Goal: Task Accomplishment & Management: Complete application form

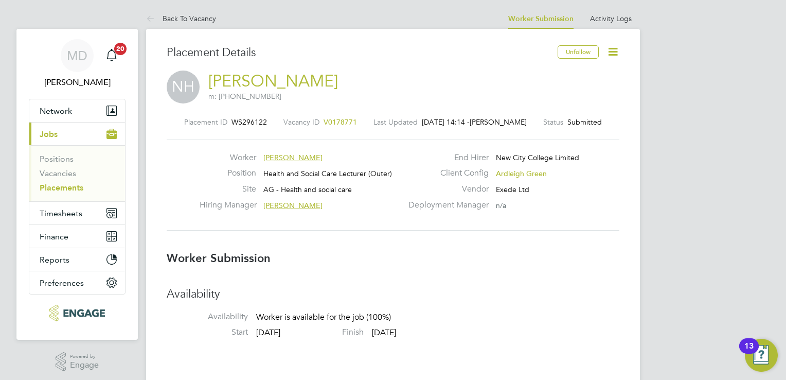
click at [351, 170] on span "Health and Social Care Lecturer (Outer)" at bounding box center [328, 173] width 129 height 9
drag, startPoint x: 53, startPoint y: 173, endPoint x: 100, endPoint y: 168, distance: 47.6
click at [53, 173] on link "Vacancies" at bounding box center [58, 173] width 37 height 10
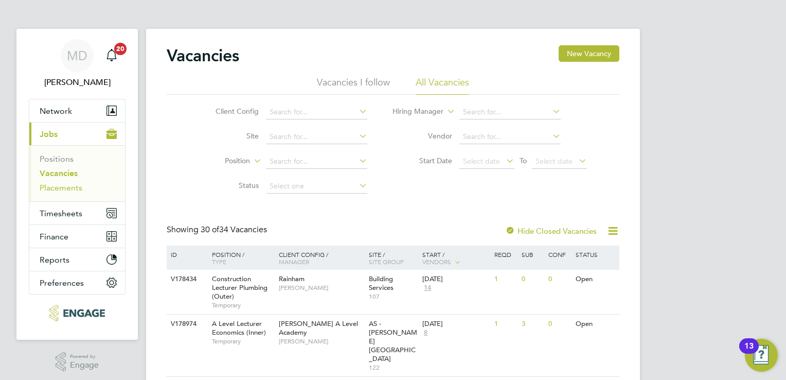
click at [60, 189] on link "Placements" at bounding box center [61, 188] width 43 height 10
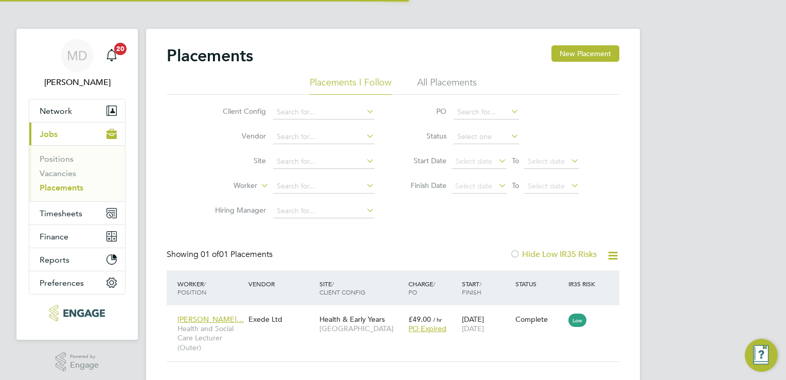
scroll to position [5, 5]
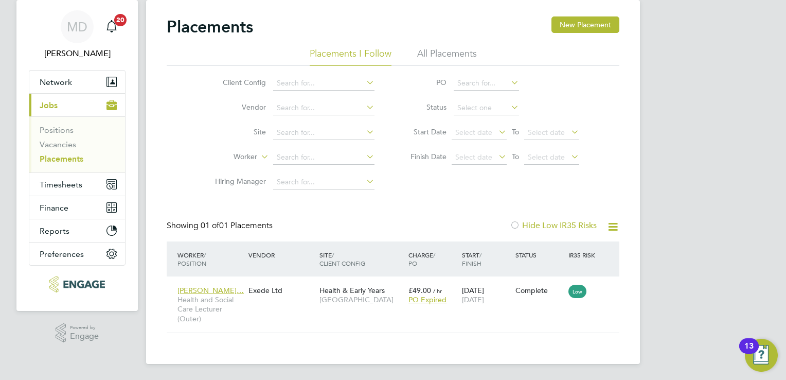
click at [47, 106] on span "Jobs" at bounding box center [49, 105] width 18 height 10
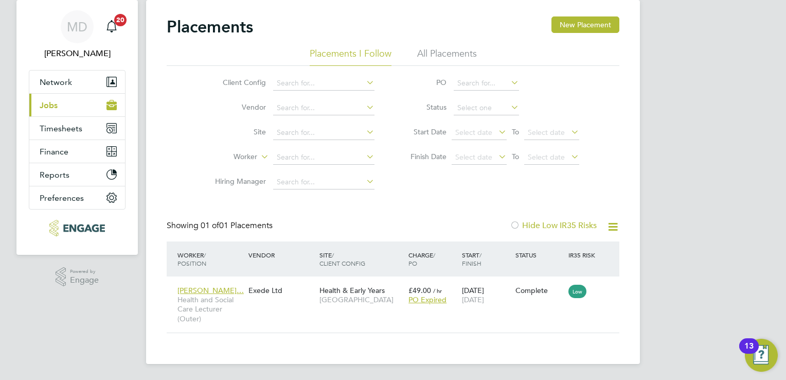
click at [49, 107] on span "Jobs" at bounding box center [49, 105] width 18 height 10
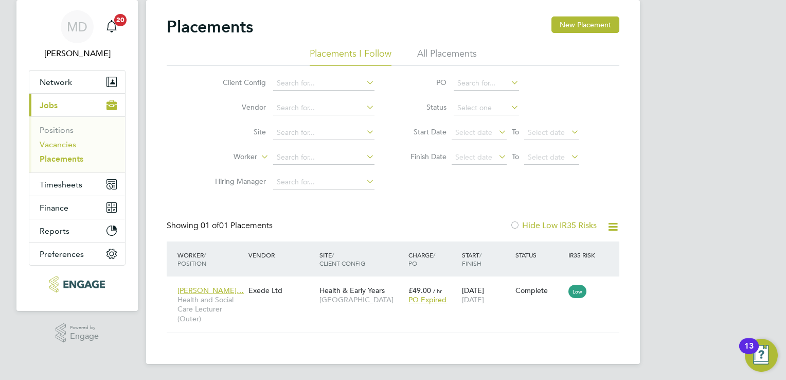
click at [54, 141] on link "Vacancies" at bounding box center [58, 144] width 37 height 10
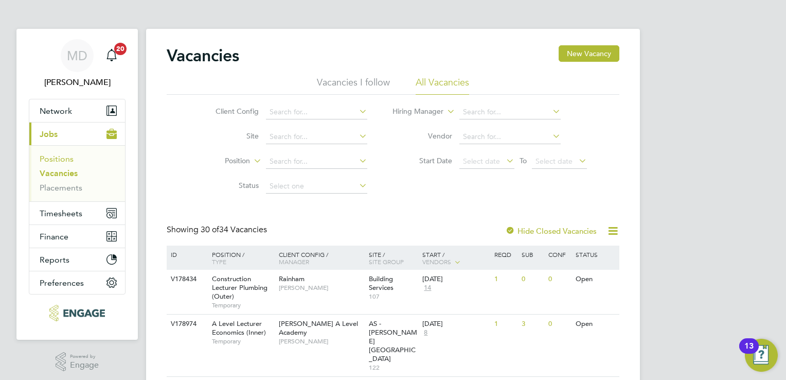
click at [60, 160] on link "Positions" at bounding box center [57, 159] width 34 height 10
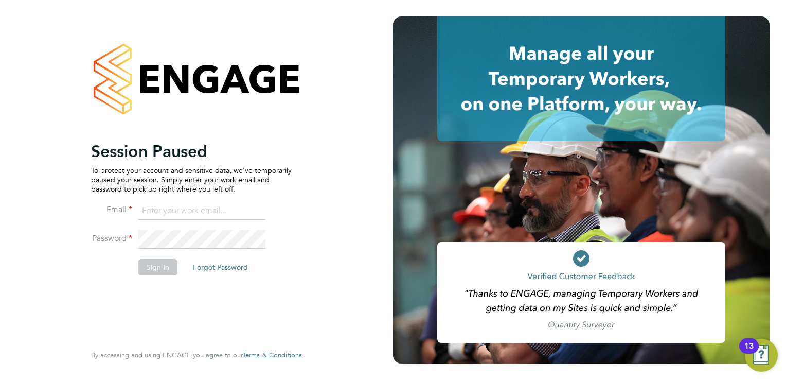
type input "martina@xede.co.uk"
click at [156, 262] on button "Sign In" at bounding box center [157, 267] width 39 height 16
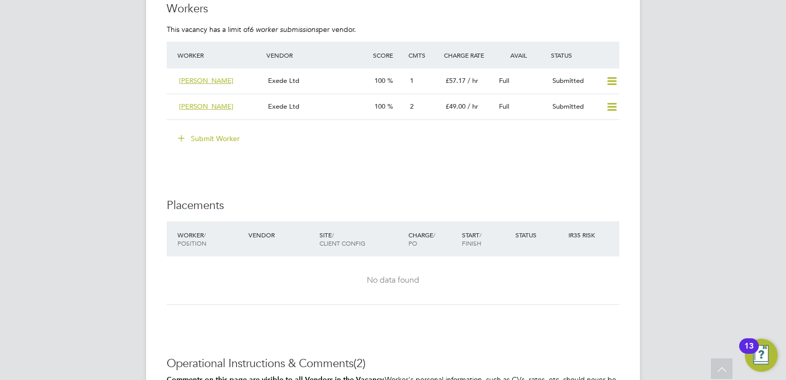
scroll to position [1699, 0]
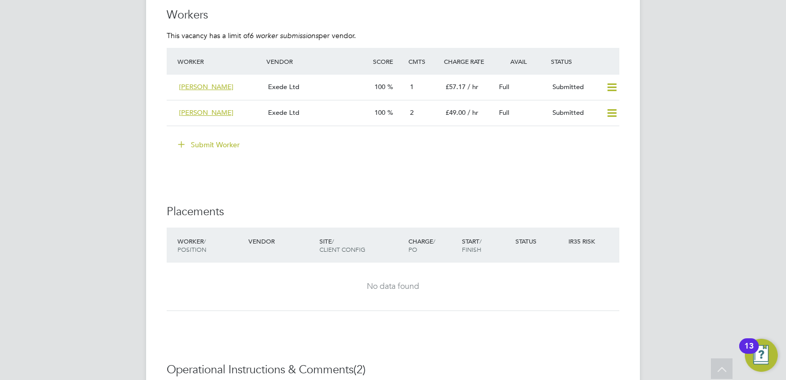
click at [210, 141] on button "Submit Worker" at bounding box center [209, 144] width 77 height 16
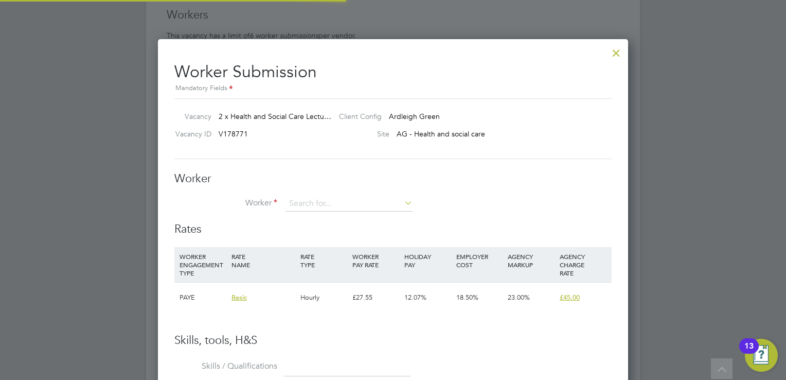
scroll to position [30, 70]
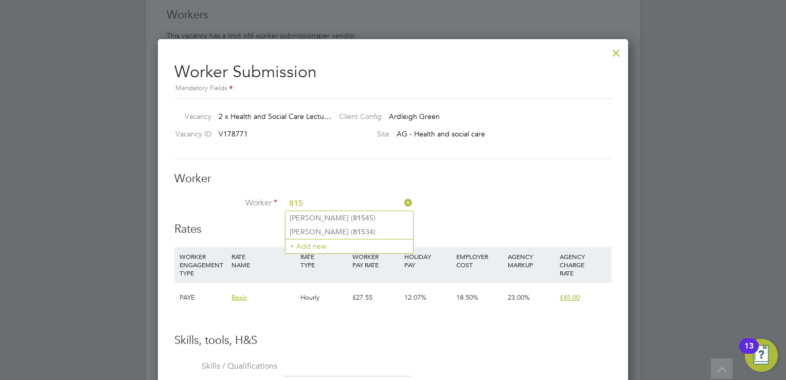
type input "815"
drag, startPoint x: 328, startPoint y: 203, endPoint x: 739, endPoint y: 203, distance: 411.3
click at [328, 203] on input at bounding box center [349, 203] width 127 height 15
type input "81537"
click at [329, 232] on li "+ Add new" at bounding box center [350, 231] width 128 height 14
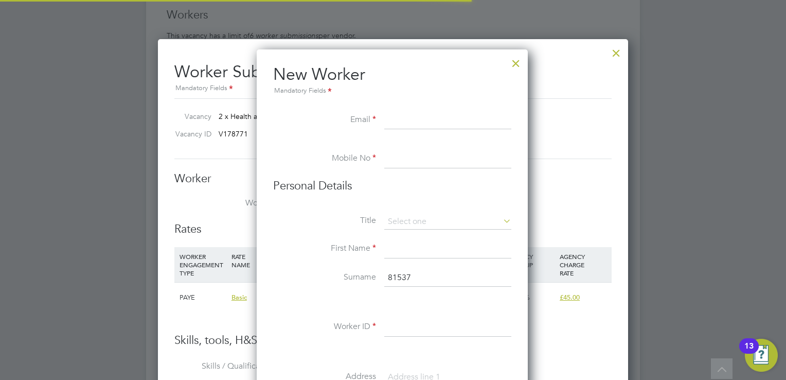
scroll to position [872, 272]
click at [469, 113] on input at bounding box center [447, 120] width 127 height 19
paste input "onumaze@yahoo.co.uk"
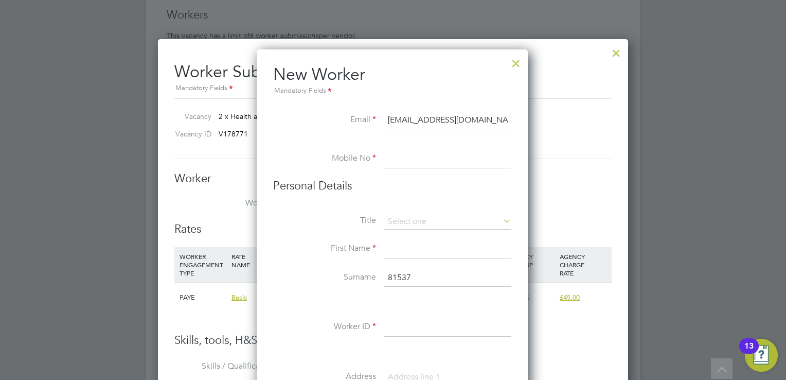
type input "onumaze@yahoo.co.uk"
drag, startPoint x: 422, startPoint y: 156, endPoint x: 431, endPoint y: 155, distance: 8.8
click at [422, 156] on input at bounding box center [447, 159] width 127 height 19
click at [412, 161] on input at bounding box center [447, 159] width 127 height 19
paste input "+44 7984156880"
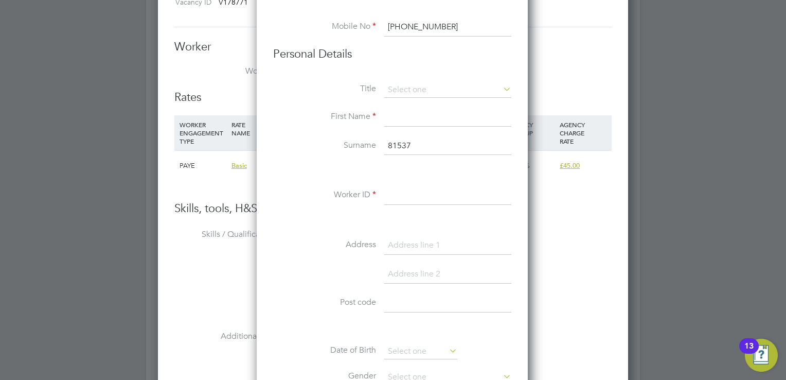
scroll to position [1853, 0]
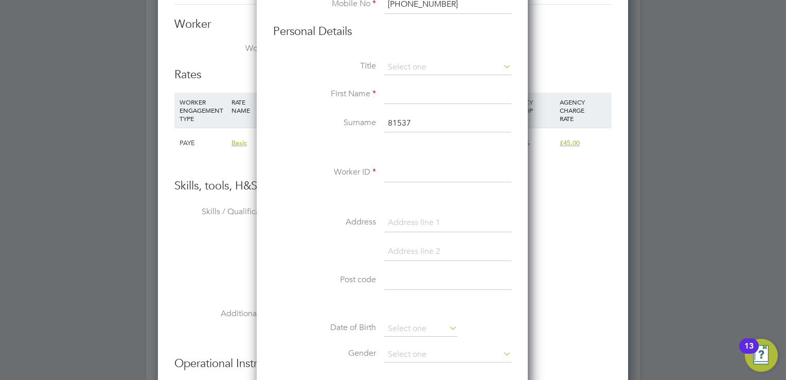
type input "+44 7984156880"
click at [400, 99] on input at bounding box center [447, 94] width 127 height 19
click at [426, 65] on input at bounding box center [447, 67] width 127 height 15
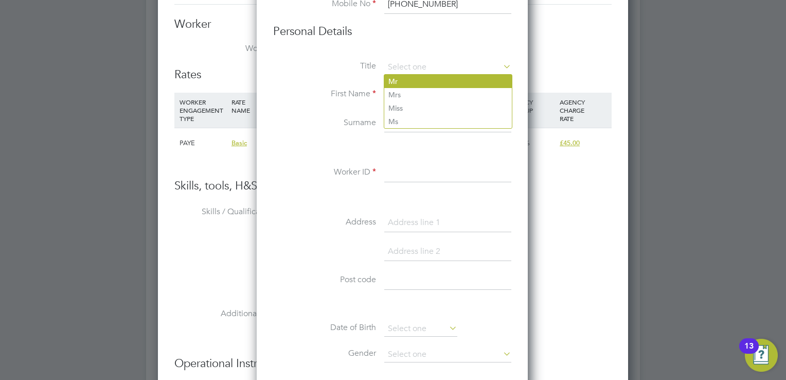
click at [425, 80] on li "Mr" at bounding box center [448, 81] width 128 height 13
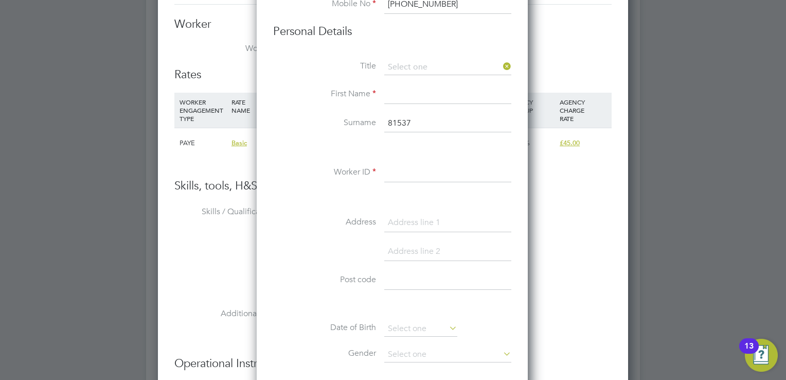
type input "Mr"
click at [401, 96] on input at bounding box center [447, 94] width 127 height 19
type input "a"
type input "Augustine"
drag, startPoint x: 419, startPoint y: 128, endPoint x: 421, endPoint y: 107, distance: 20.6
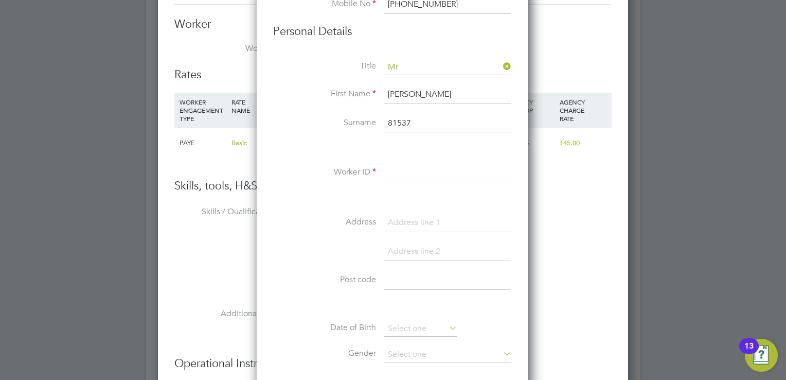
click at [387, 125] on input "81537" at bounding box center [447, 123] width 127 height 19
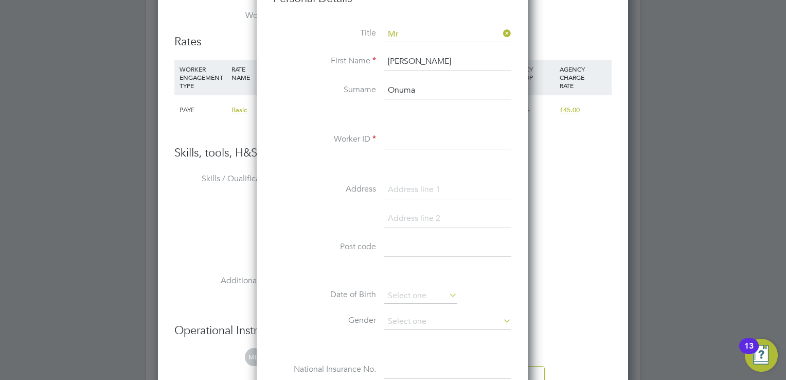
scroll to position [1904, 0]
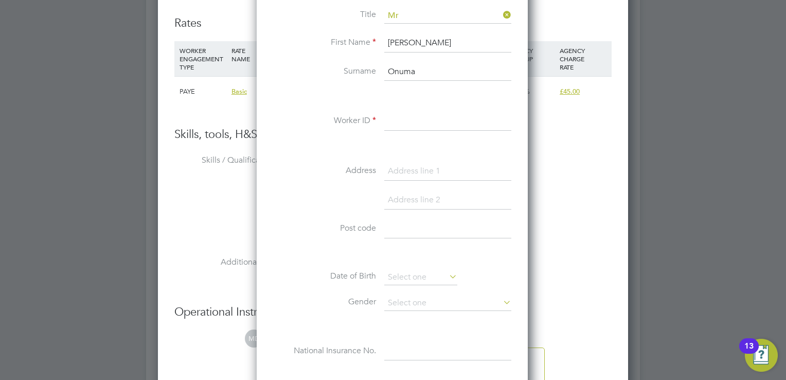
type input "Onuma"
click at [403, 124] on input at bounding box center [447, 121] width 127 height 19
click at [420, 116] on input "81537" at bounding box center [447, 121] width 127 height 19
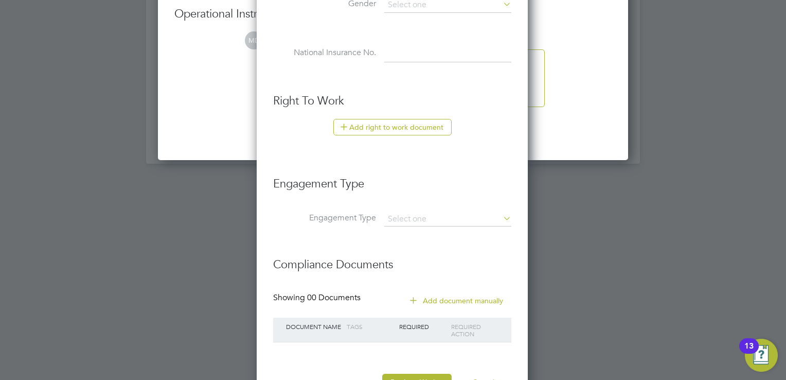
scroll to position [2240, 0]
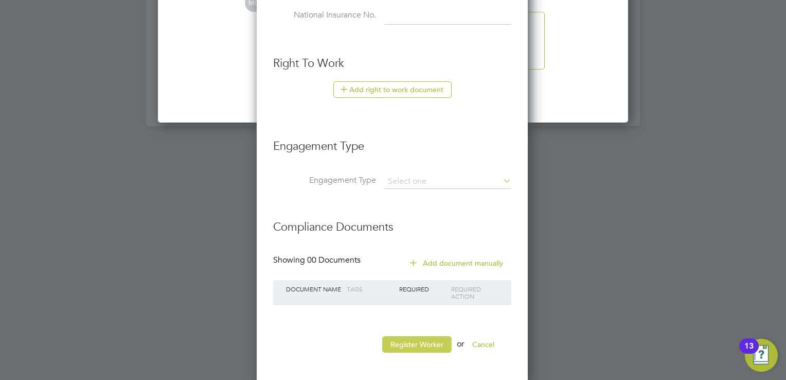
type input "81537"
click at [428, 341] on button "Register Worker" at bounding box center [416, 344] width 69 height 16
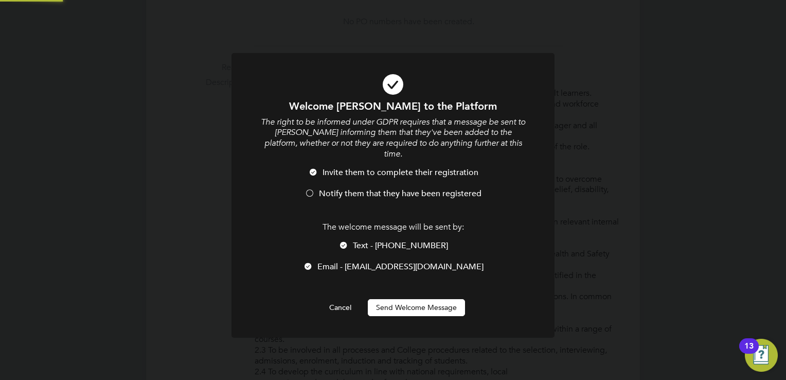
scroll to position [0, 0]
click at [325, 188] on li "Notify them that they have been registered" at bounding box center [393, 198] width 268 height 21
click at [410, 302] on button "Send Welcome Message" at bounding box center [416, 307] width 97 height 16
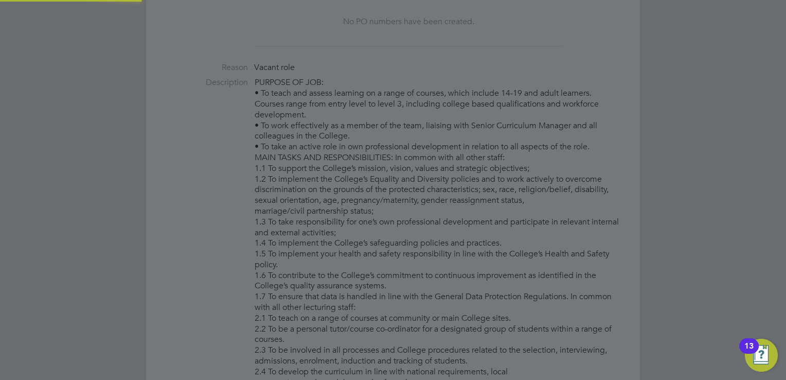
type input "Augustine Onuma (81537)"
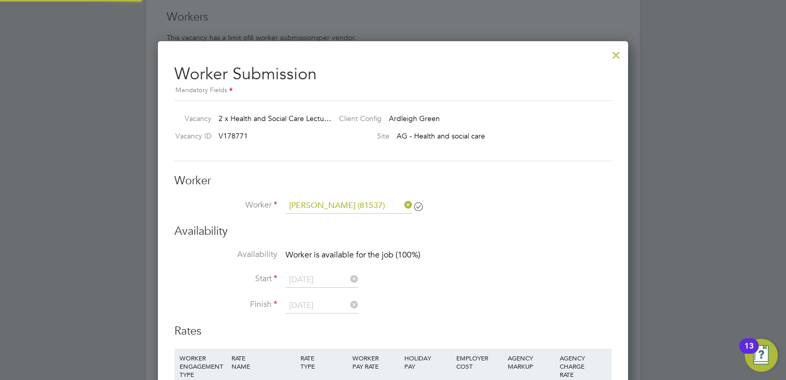
scroll to position [1699, 0]
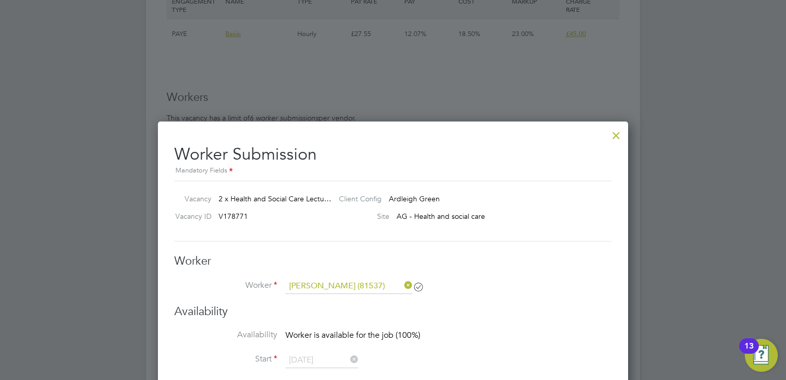
click at [617, 137] on div at bounding box center [616, 133] width 19 height 19
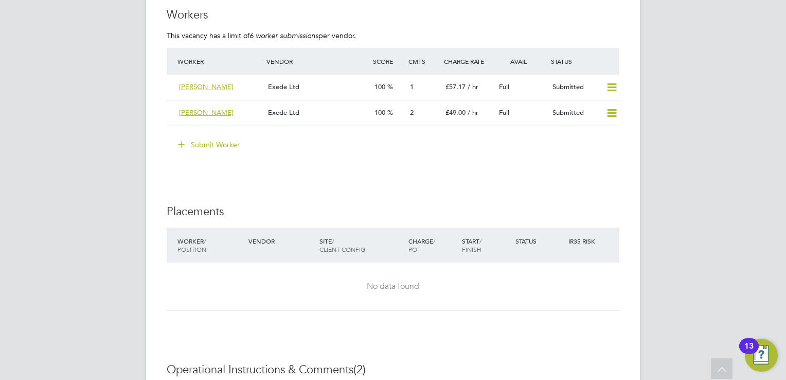
click at [203, 143] on button "Submit Worker" at bounding box center [209, 144] width 77 height 16
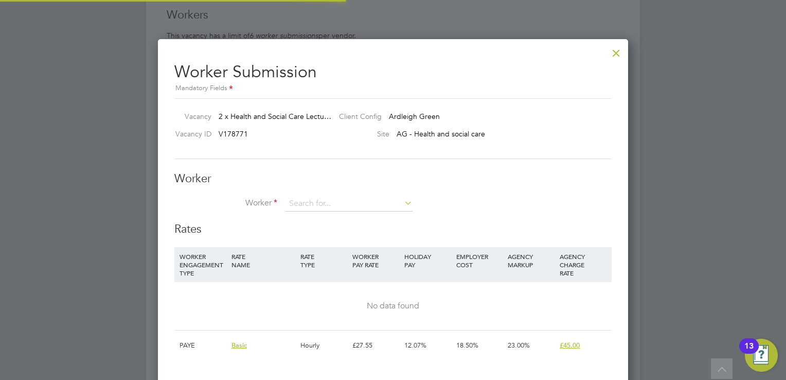
scroll to position [623, 471]
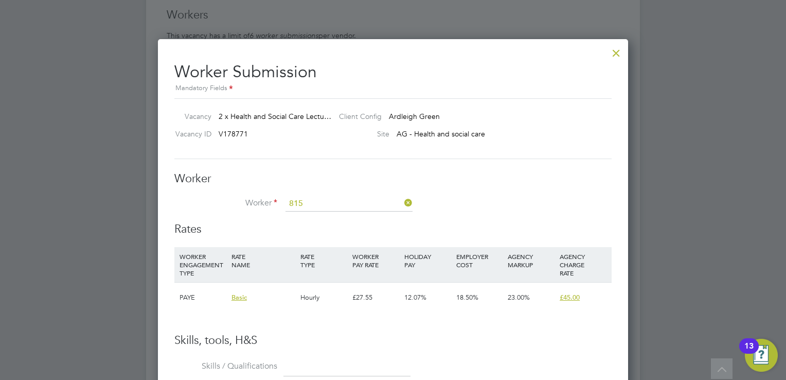
click at [365, 246] on b "815" at bounding box center [359, 245] width 12 height 9
type input "Augustine Onuma (81537)"
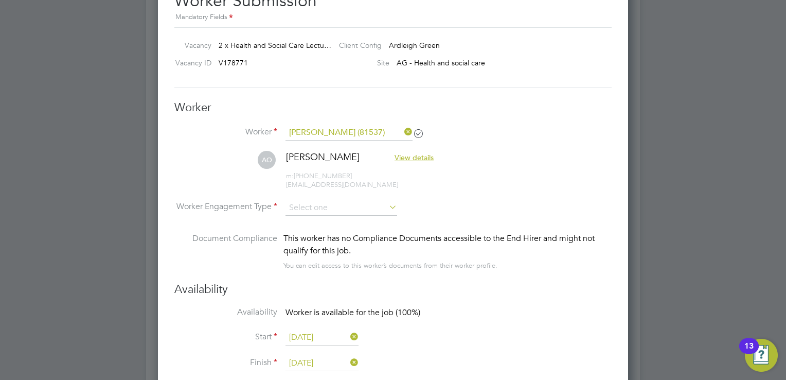
scroll to position [1801, 0]
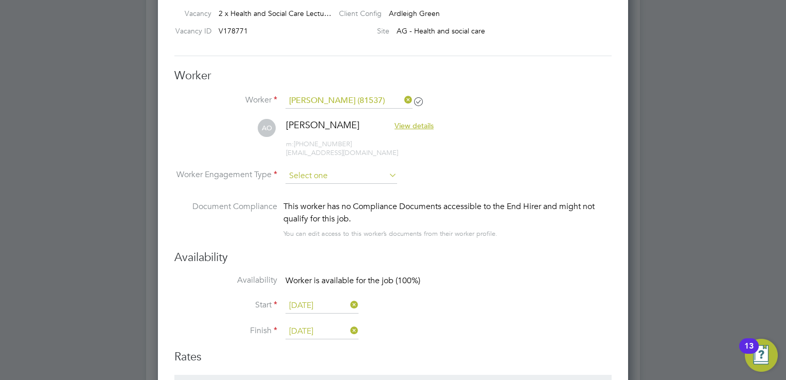
click at [342, 171] on input at bounding box center [342, 175] width 112 height 15
click at [308, 199] on li "PAYE" at bounding box center [342, 202] width 112 height 13
type input "PAYE"
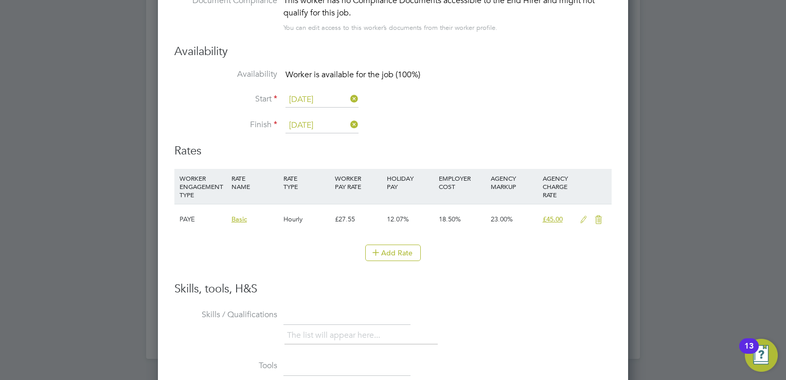
click at [582, 217] on icon at bounding box center [584, 220] width 13 height 8
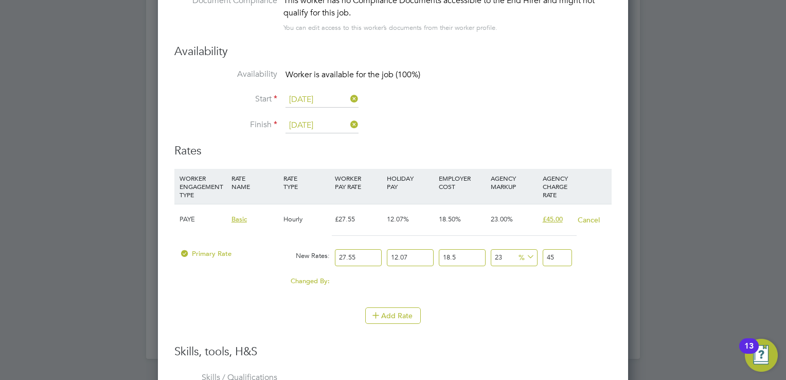
drag, startPoint x: 361, startPoint y: 258, endPoint x: 321, endPoint y: 260, distance: 40.2
click at [321, 260] on div "Primary Rate New Rates: 27.55 12.07 n/a 18.5 n/a 23 0 % 45" at bounding box center [393, 257] width 438 height 27
type input "3"
type input "4.900428855"
type input "30"
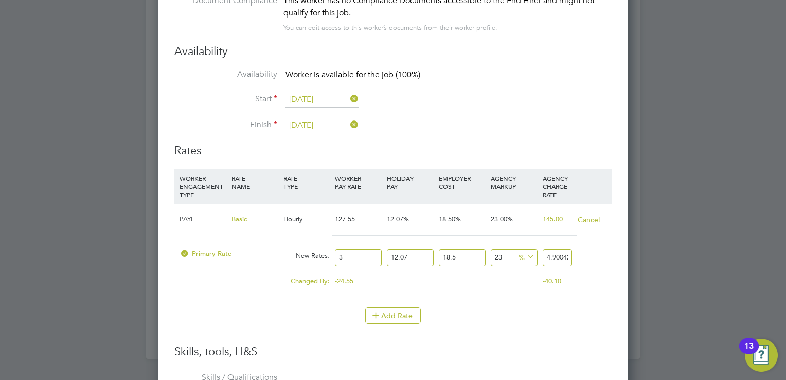
type input "49.00428855"
type input "30"
click at [524, 299] on li "WORKER ENGAGEMENT TYPE RATE NAME RATE TYPE WORKER PAY RATE HOLIDAY PAY EMPLOYER…" at bounding box center [393, 238] width 438 height 138
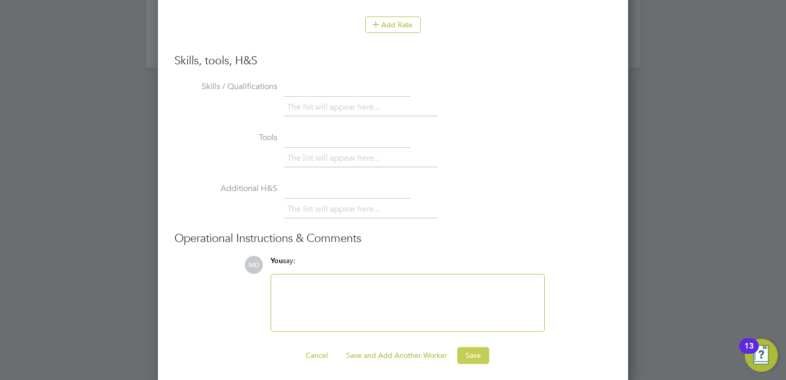
click at [475, 348] on button "Save" at bounding box center [474, 355] width 32 height 16
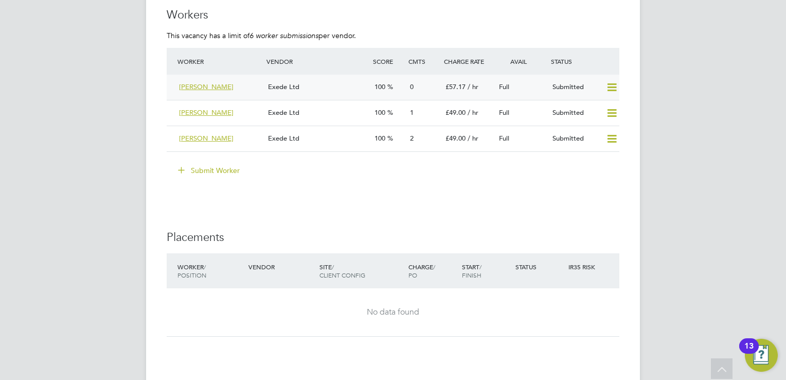
click at [338, 93] on div "Exede Ltd" at bounding box center [317, 87] width 107 height 17
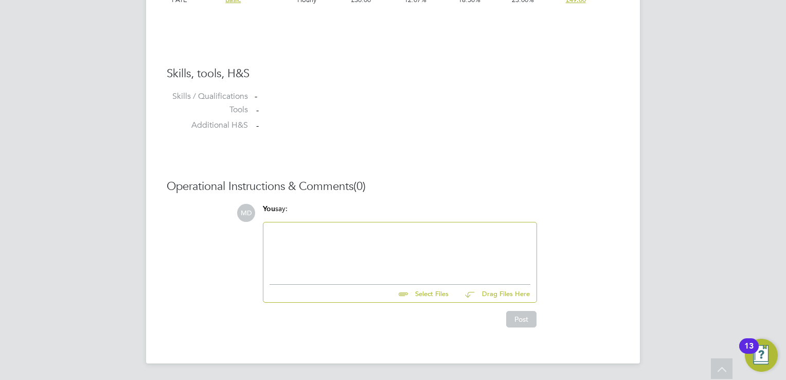
click at [348, 230] on div at bounding box center [400, 251] width 261 height 44
click at [283, 248] on div "Key Qualifications:" at bounding box center [400, 251] width 261 height 44
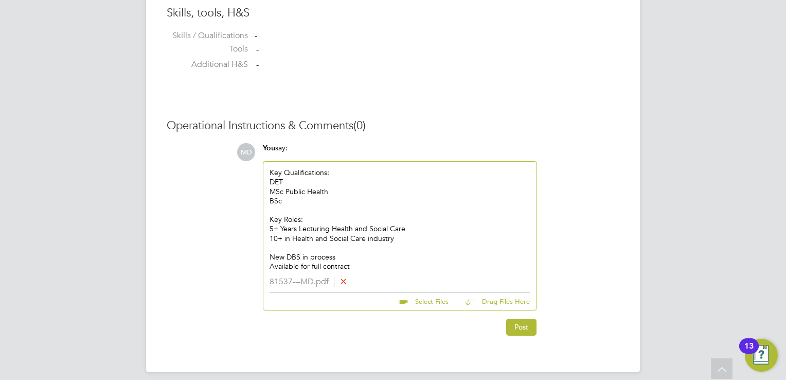
scroll to position [860, 0]
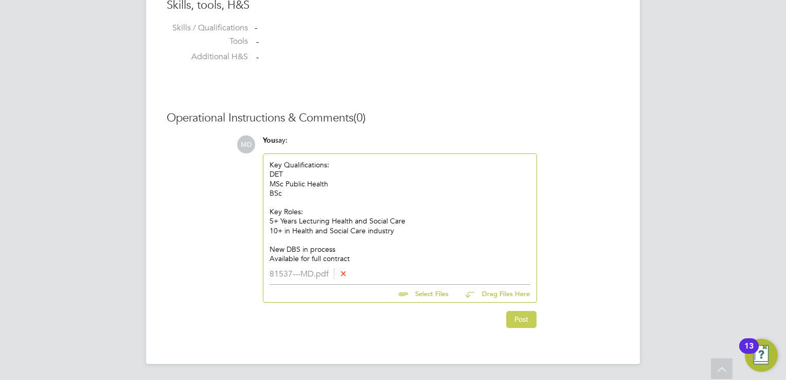
click at [519, 319] on button "Post" at bounding box center [521, 319] width 30 height 16
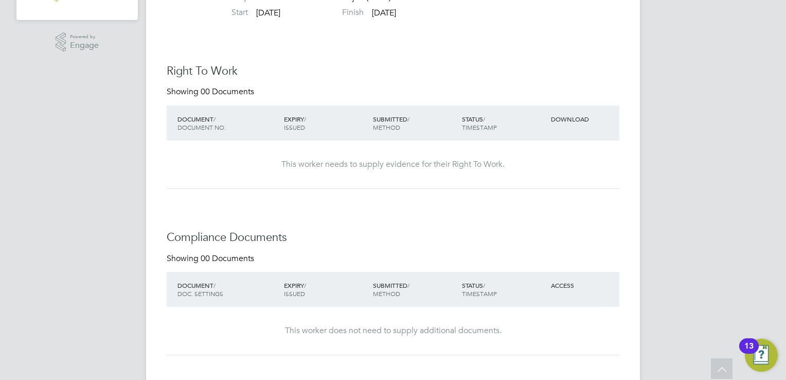
scroll to position [242, 0]
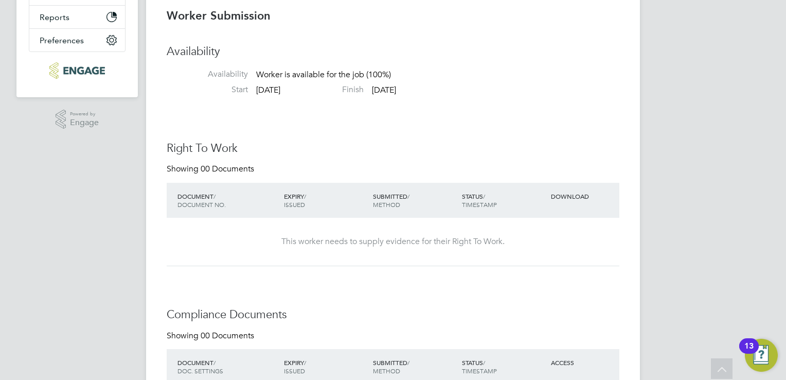
click at [574, 71] on li "Availability Availability Worker is available for the job (100%)" at bounding box center [393, 64] width 453 height 40
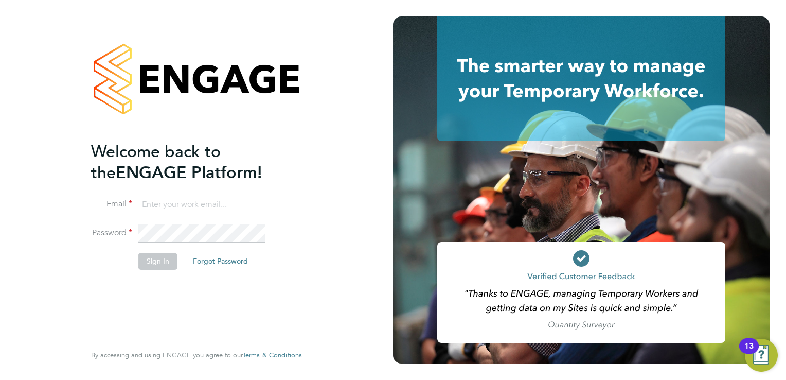
type input "martina@xede.co.uk"
click at [145, 259] on button "Sign In" at bounding box center [157, 261] width 39 height 16
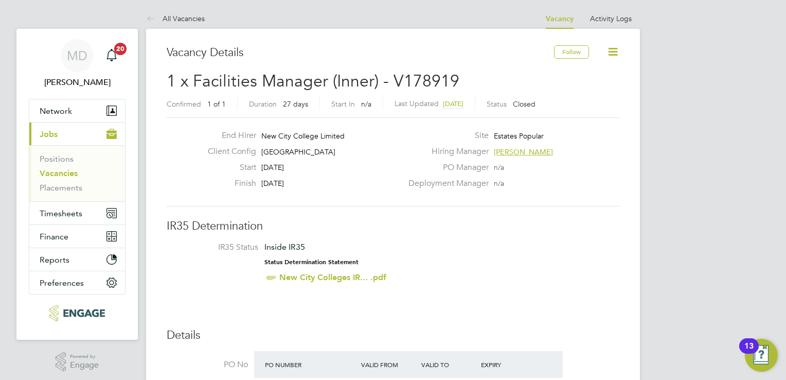
click at [51, 172] on link "Vacancies" at bounding box center [59, 173] width 38 height 10
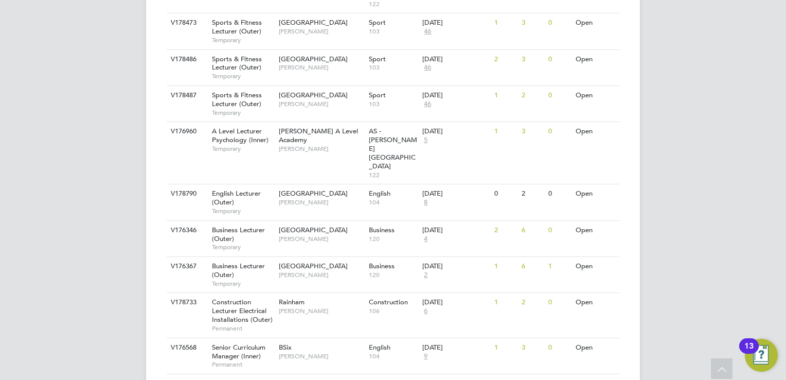
scroll to position [1129, 0]
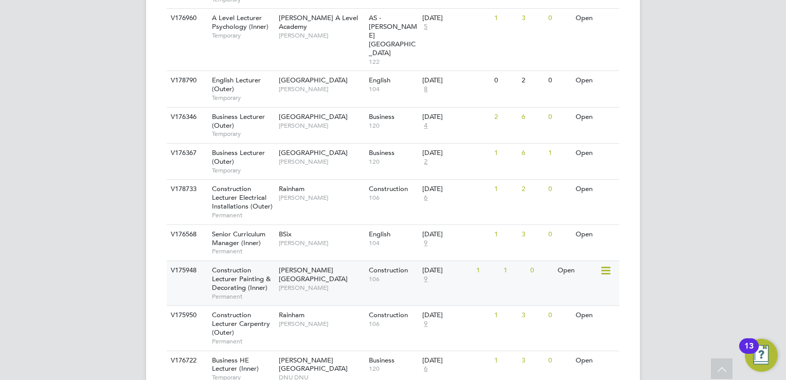
scroll to position [1252, 0]
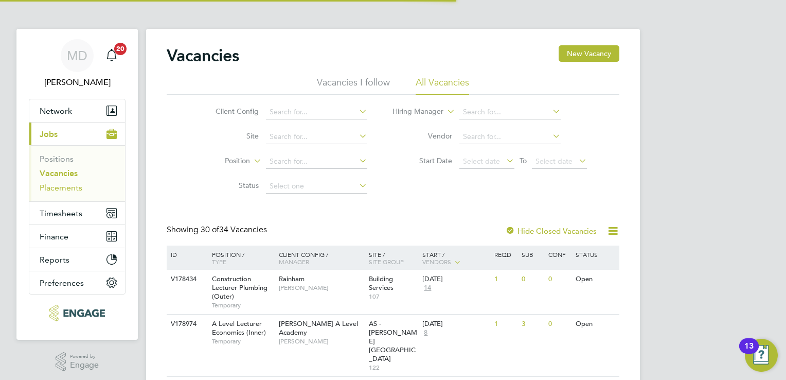
click at [52, 190] on link "Placements" at bounding box center [61, 188] width 43 height 10
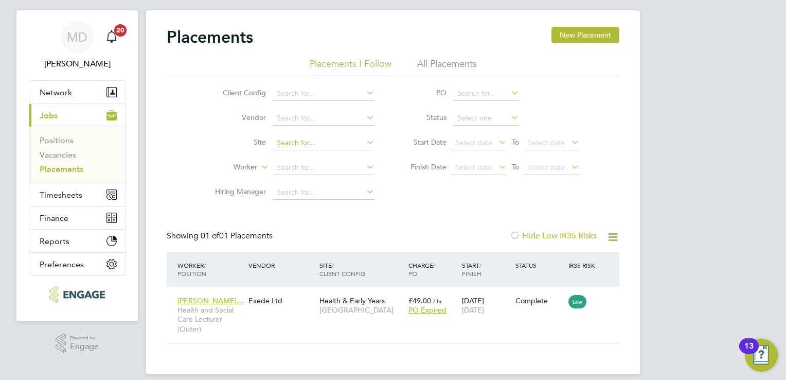
scroll to position [29, 0]
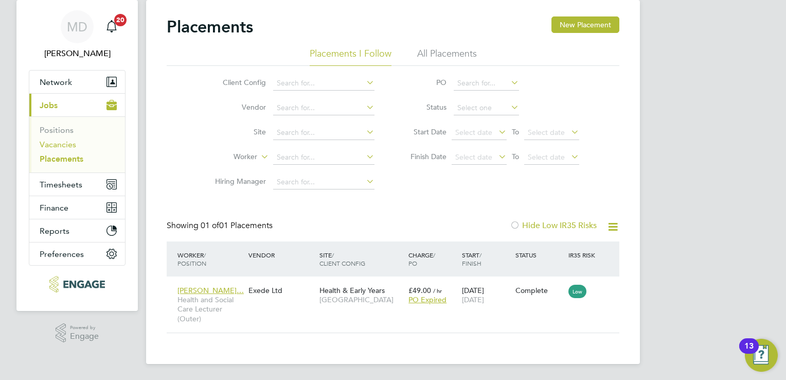
click at [64, 146] on link "Vacancies" at bounding box center [58, 144] width 37 height 10
